Goal: Check status

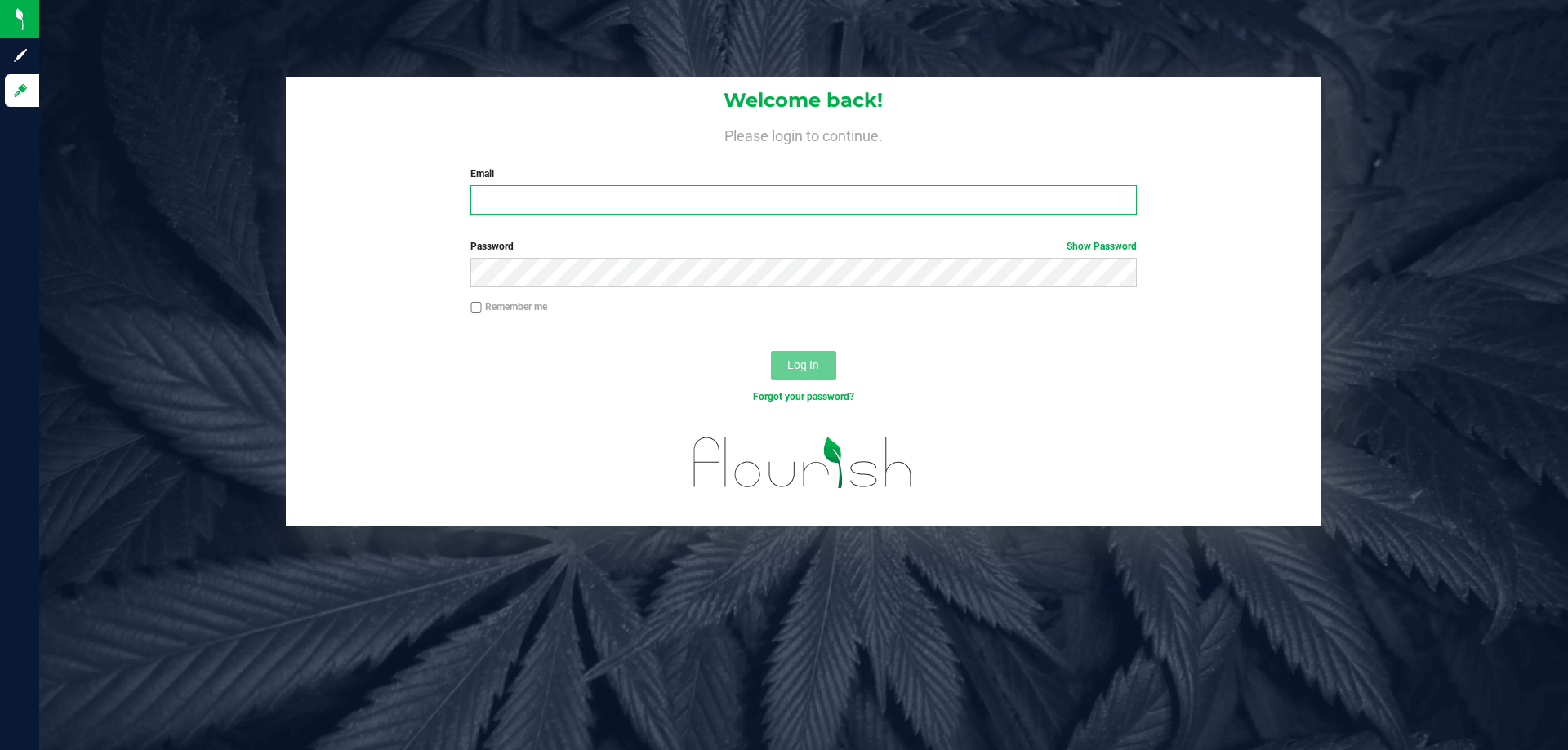
click at [594, 210] on input "Email" at bounding box center [803, 200] width 665 height 29
type input "[EMAIL_ADDRESS][DOMAIN_NAME]"
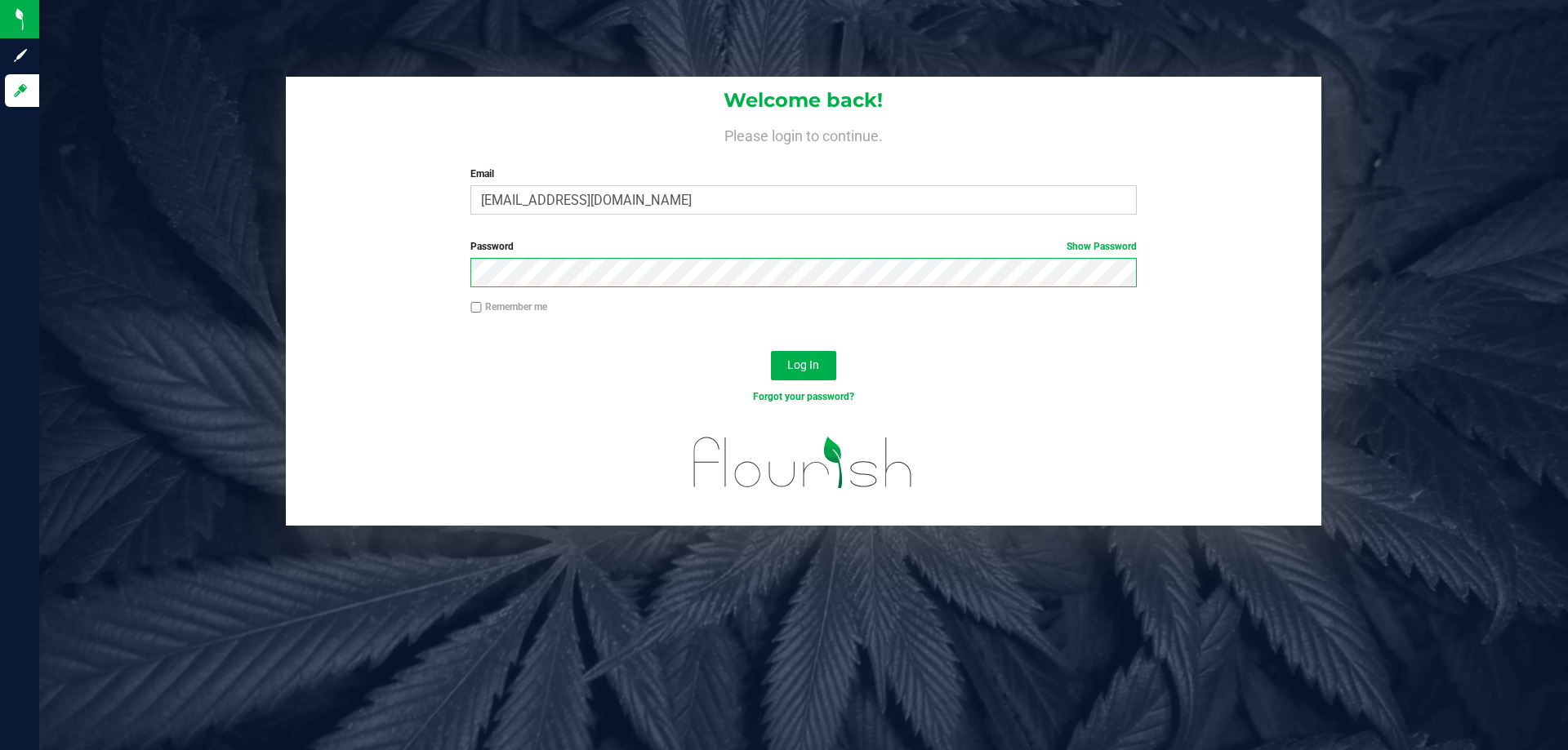
click at [770, 351] on button "Log In" at bounding box center [803, 365] width 66 height 29
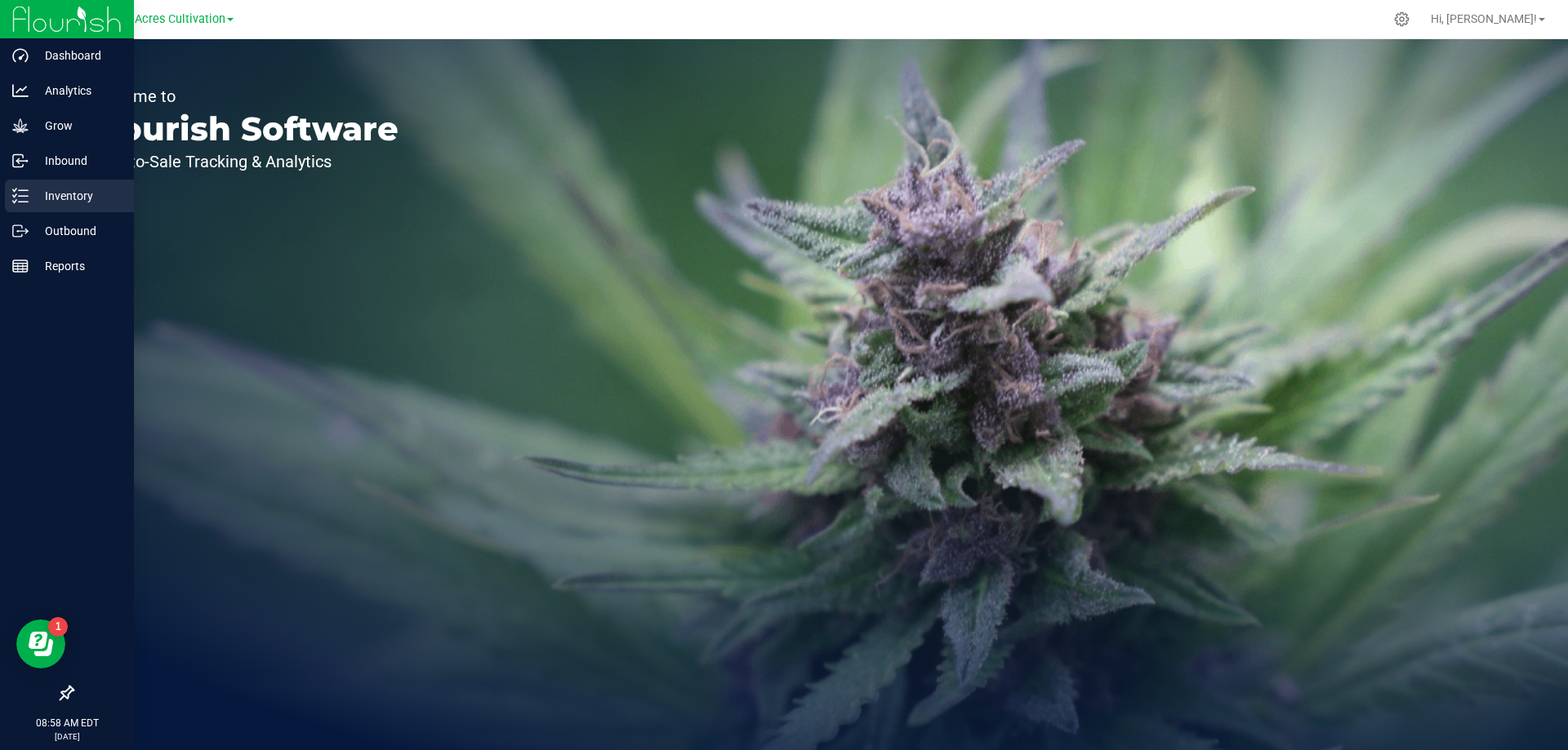
click at [41, 189] on p "Inventory" at bounding box center [78, 196] width 98 height 19
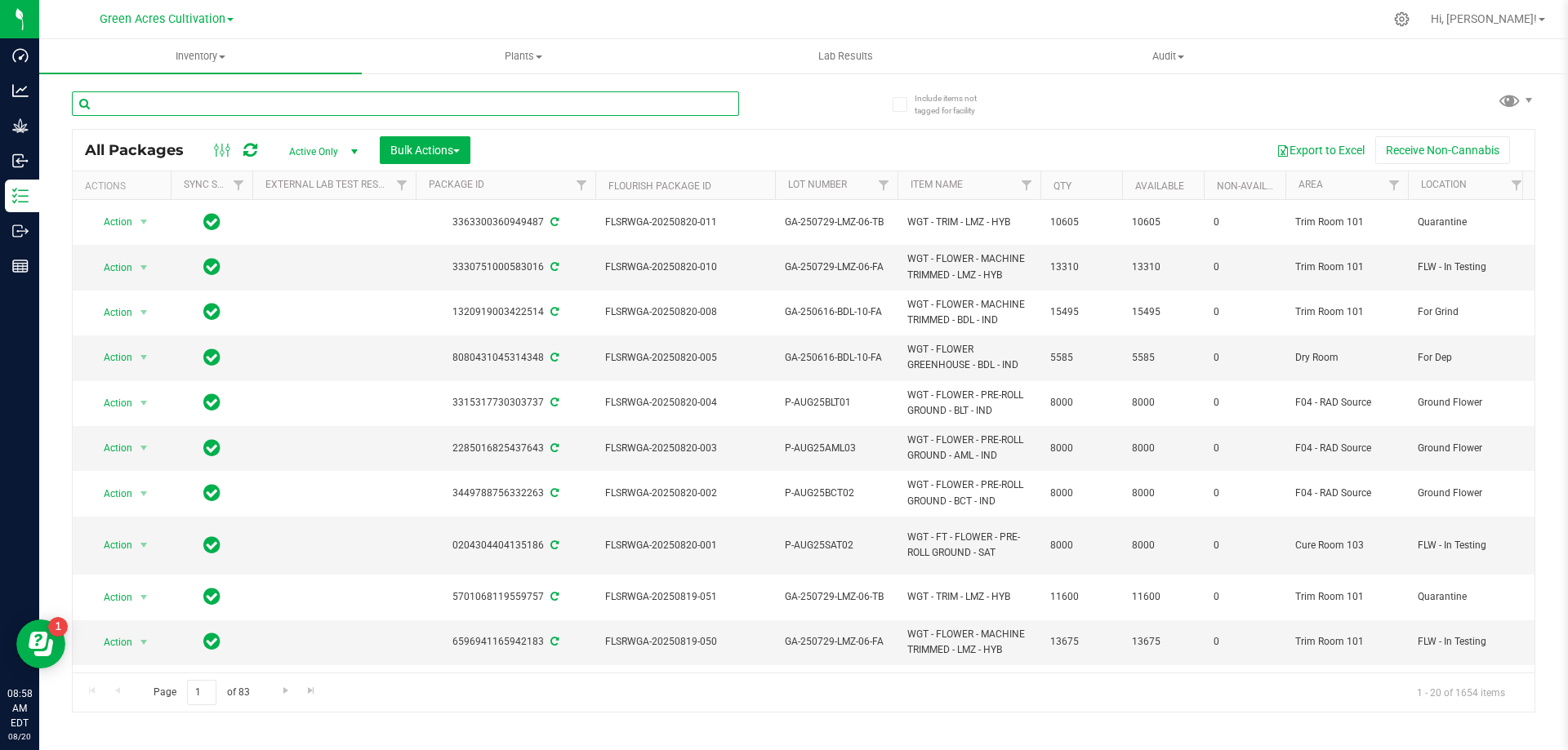
click at [151, 98] on input "text" at bounding box center [406, 103] width 667 height 24
paste input "0515-GPE-LB-01"
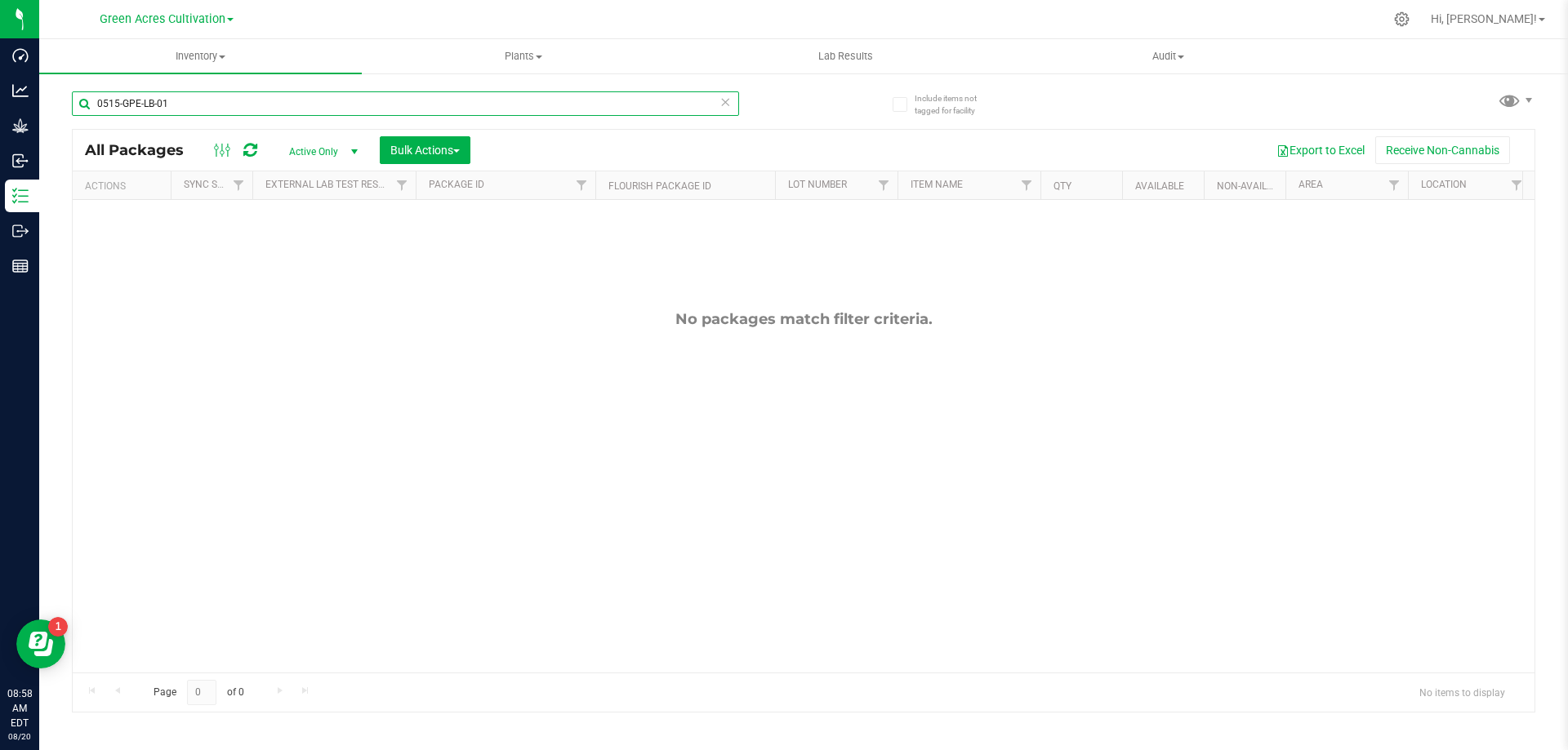
type input "0515-GPE-LB-01"
click at [329, 149] on span "Active Only" at bounding box center [319, 152] width 90 height 23
click at [309, 246] on li "All" at bounding box center [318, 250] width 88 height 24
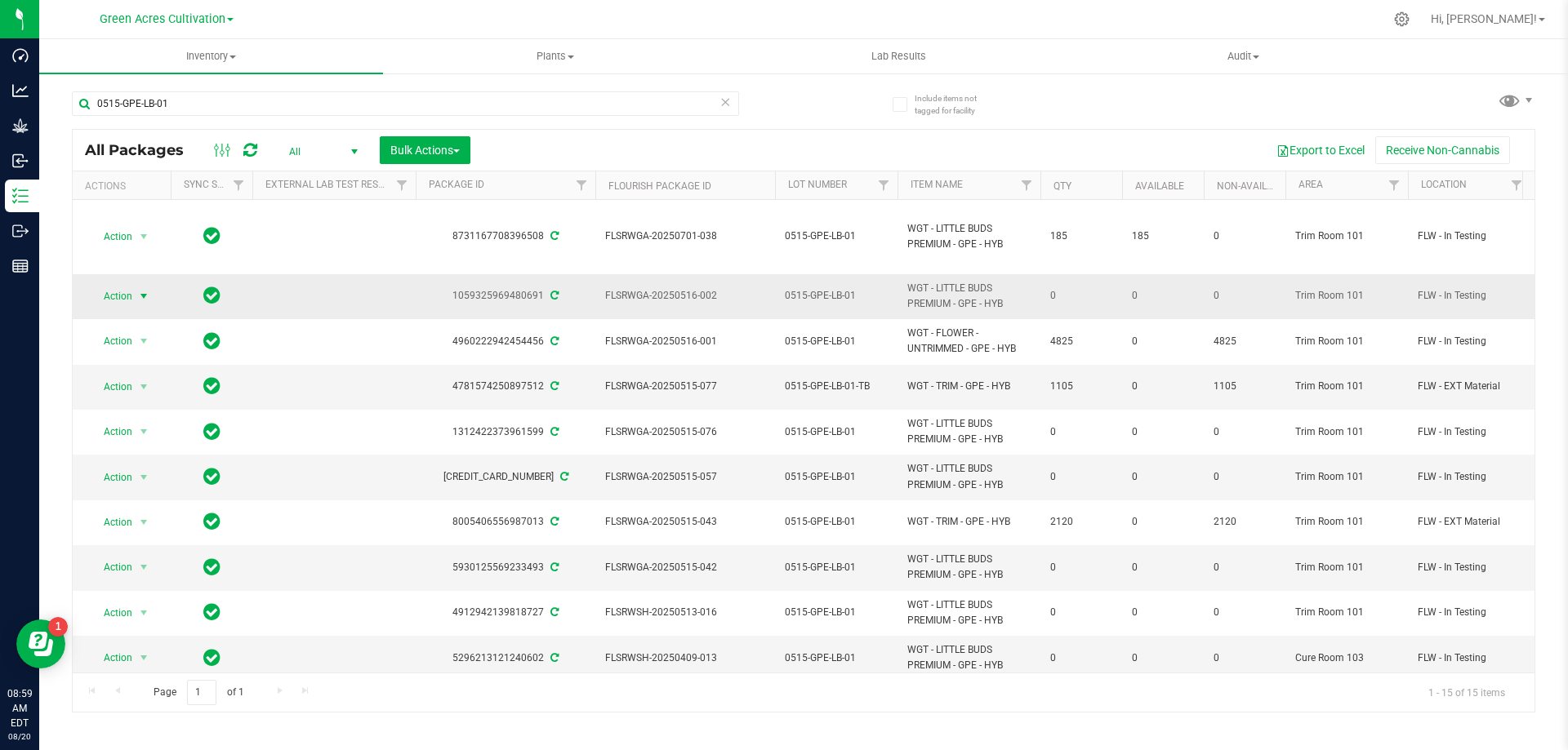
click at [143, 298] on span "select" at bounding box center [144, 297] width 14 height 13
click at [132, 502] on li "See history" at bounding box center [142, 514] width 104 height 24
